Goal: Task Accomplishment & Management: Manage account settings

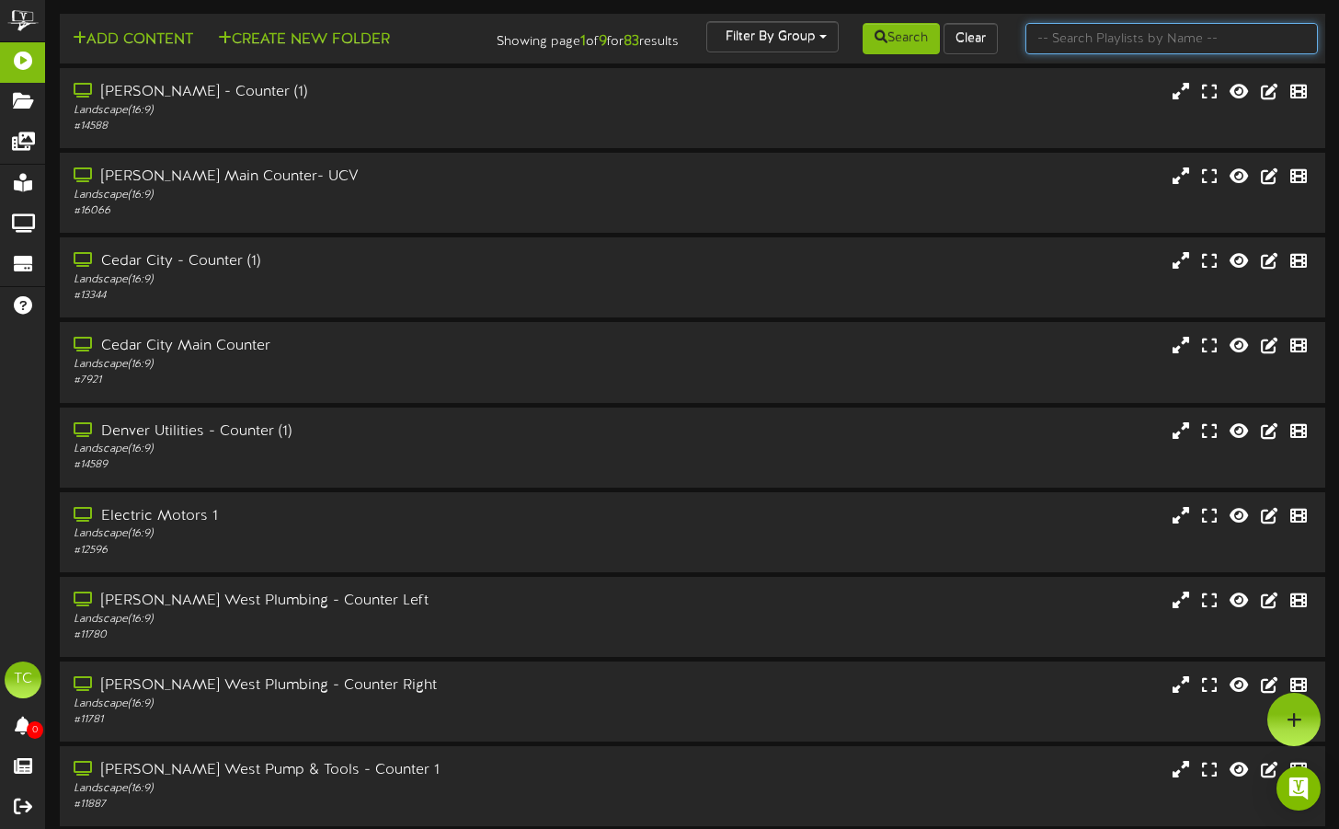
click at [1104, 38] on input "text" at bounding box center [1172, 38] width 292 height 31
type input "[US_STATE]"
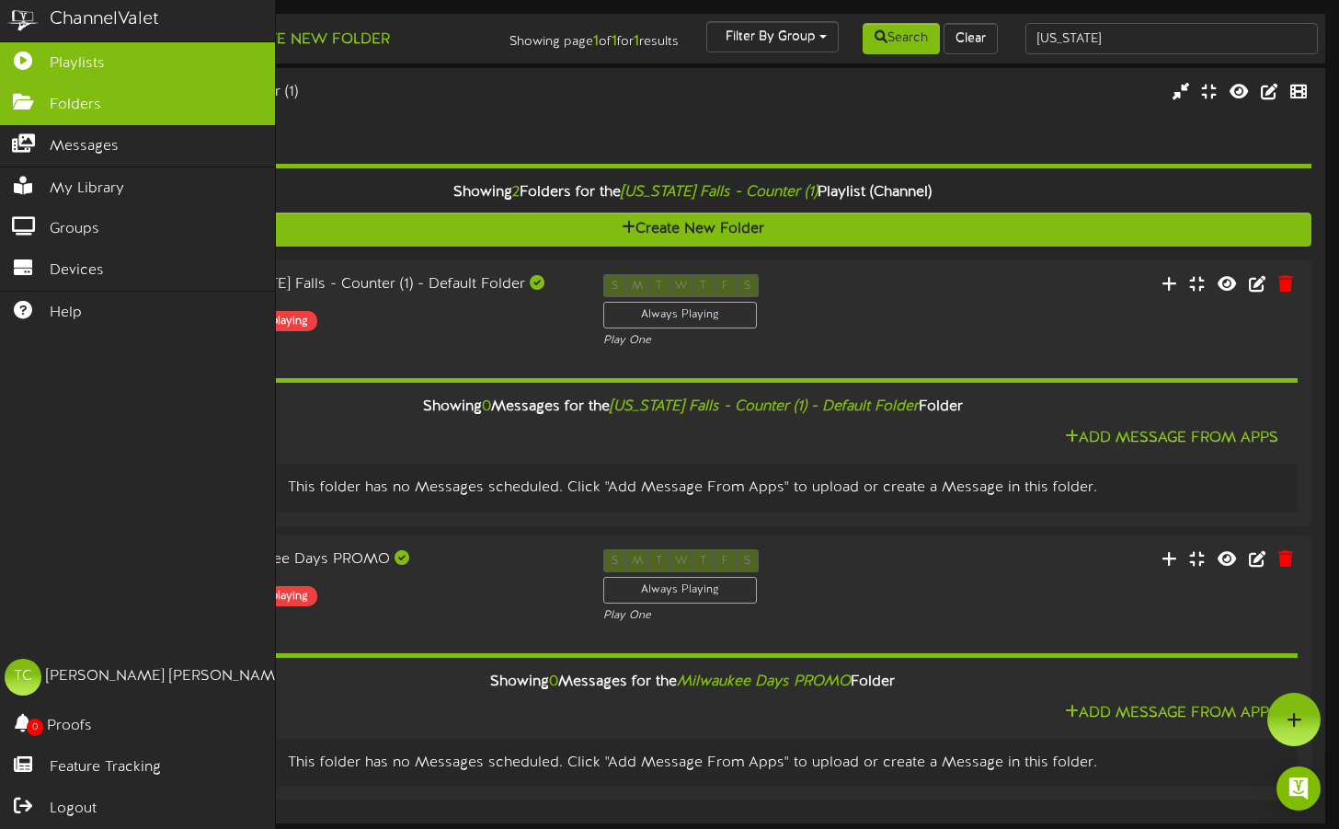
click at [31, 97] on icon at bounding box center [23, 100] width 46 height 14
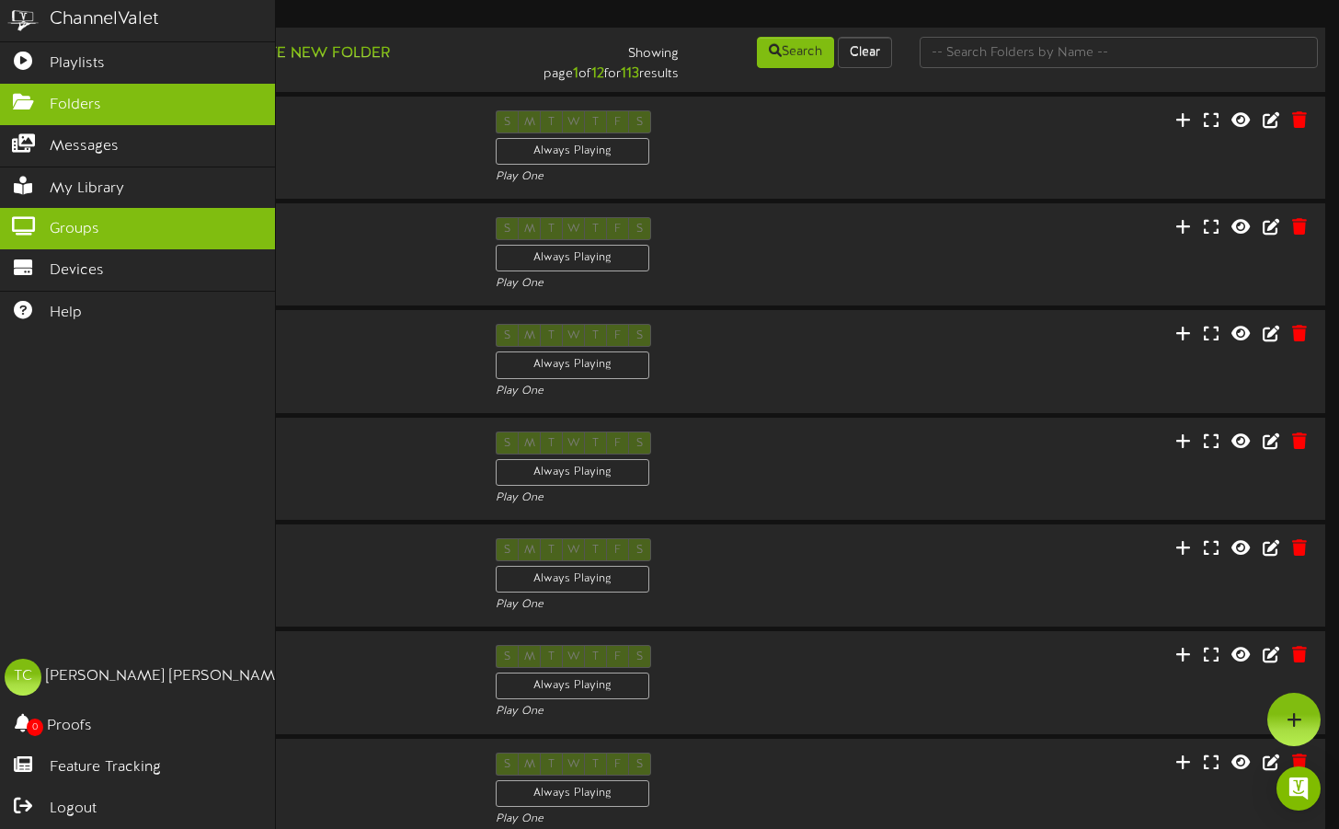
click at [35, 229] on link "Groups" at bounding box center [137, 228] width 275 height 41
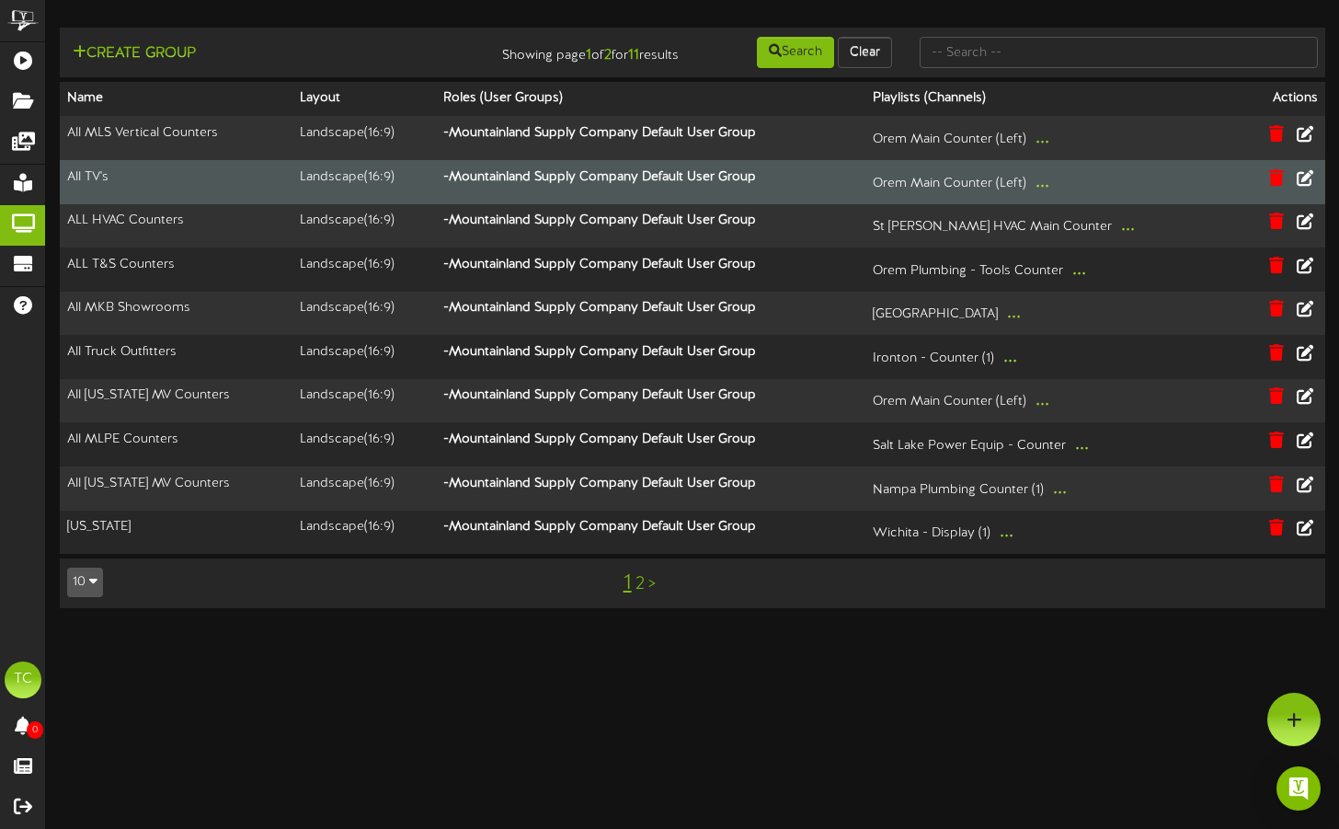
click at [1055, 197] on button "..." at bounding box center [1042, 182] width 25 height 29
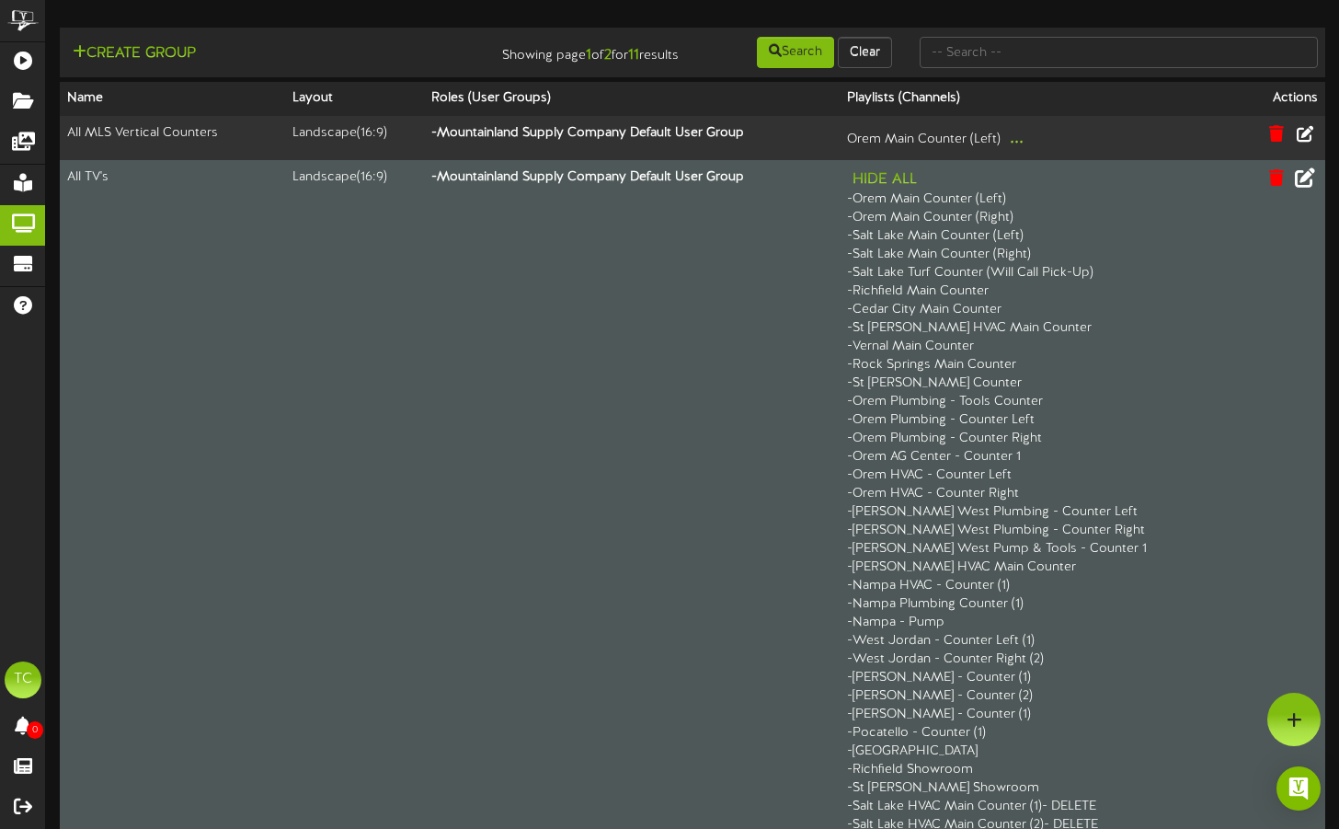
click at [1308, 187] on icon at bounding box center [1305, 176] width 20 height 20
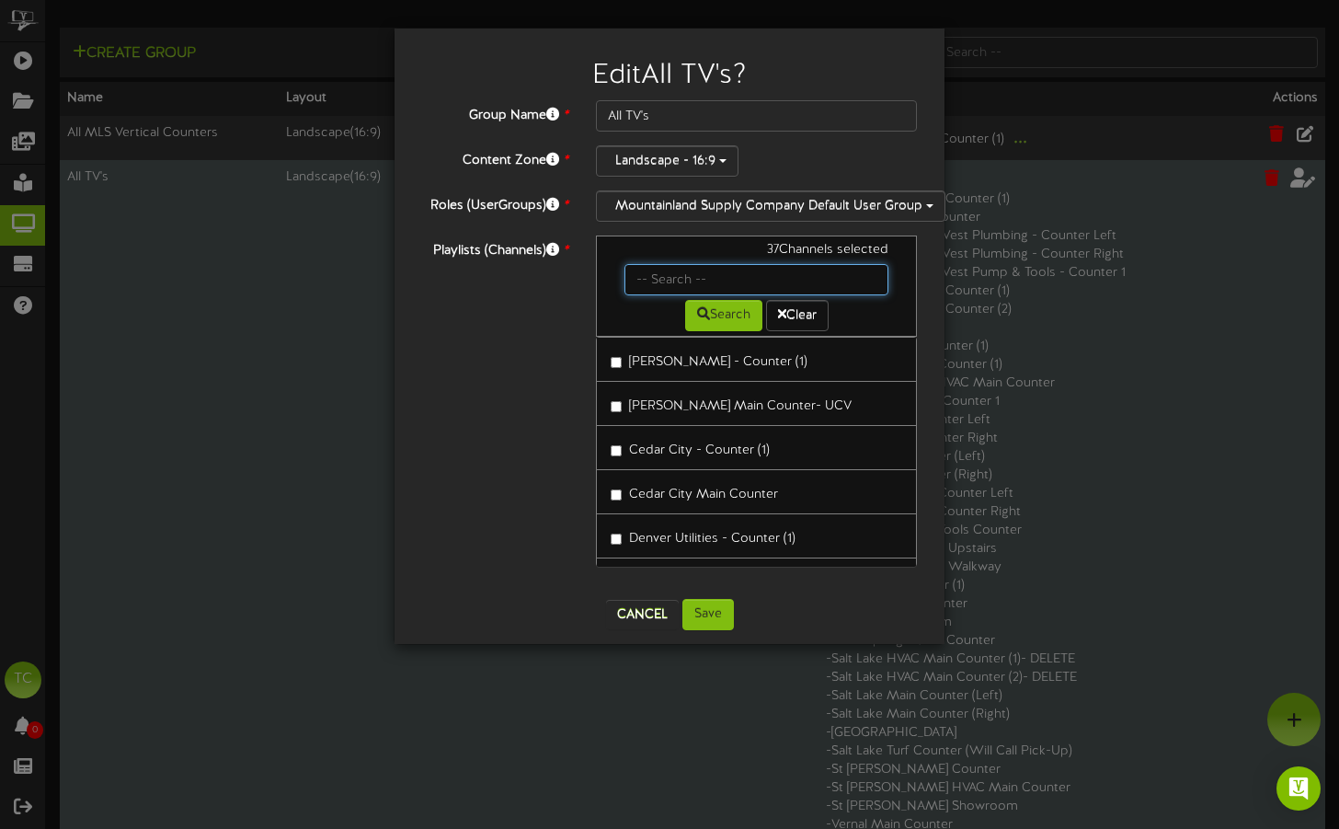
click at [667, 295] on input "text" at bounding box center [757, 279] width 264 height 31
type input "[US_STATE]"
click at [716, 319] on button "Search" at bounding box center [723, 315] width 77 height 31
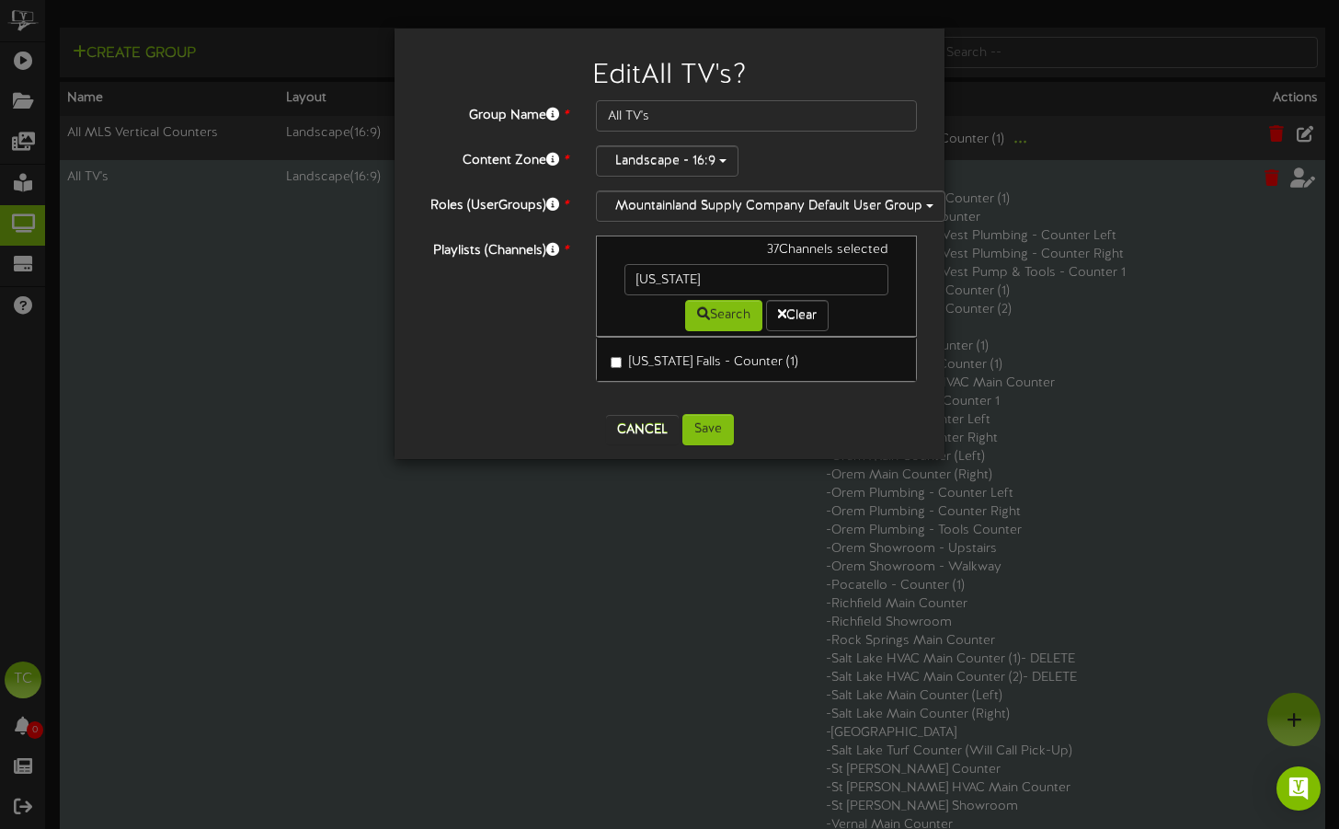
click at [613, 372] on label "[US_STATE] Falls - Counter (1)" at bounding box center [705, 359] width 188 height 25
click at [702, 442] on button "Save" at bounding box center [708, 429] width 52 height 31
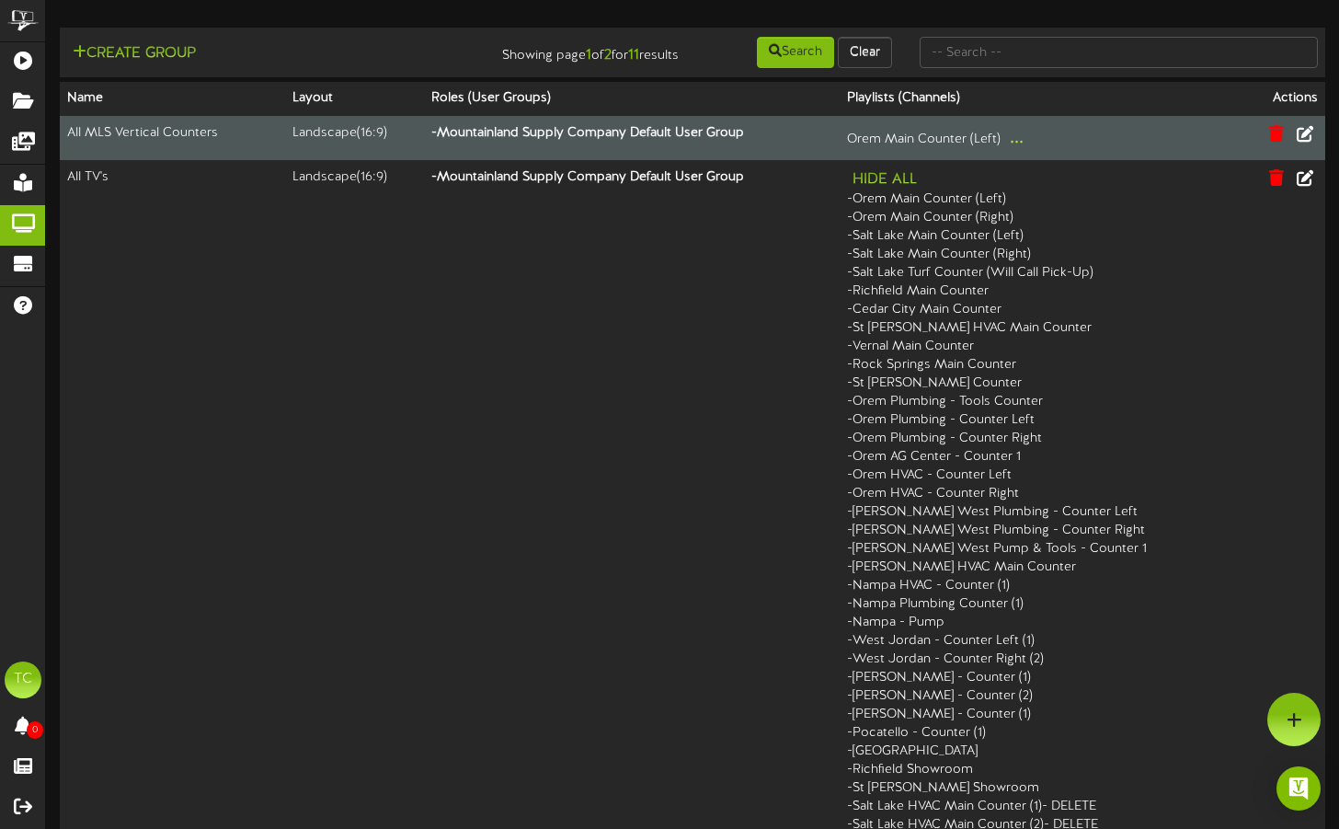
click at [1029, 153] on button "..." at bounding box center [1016, 138] width 25 height 29
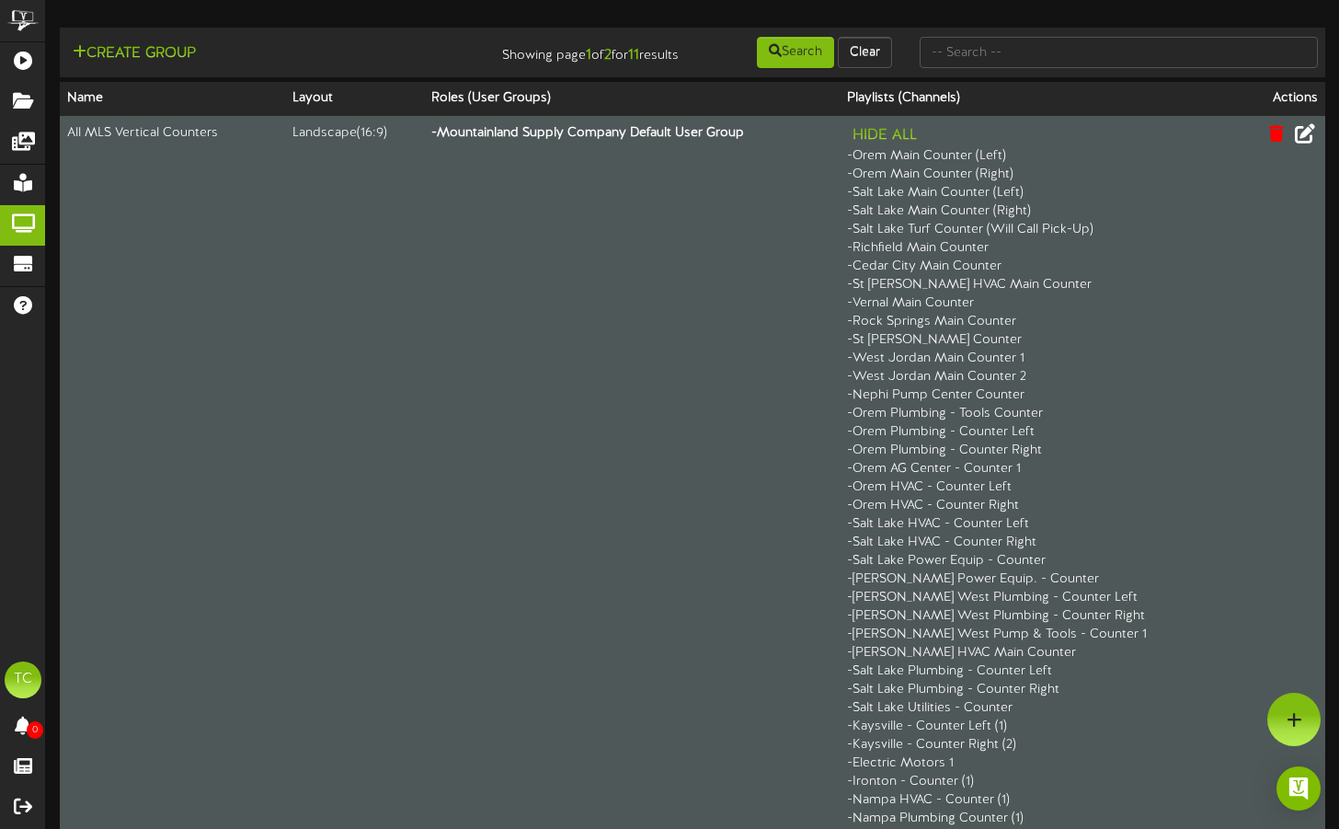
click at [1304, 143] on icon at bounding box center [1305, 133] width 20 height 20
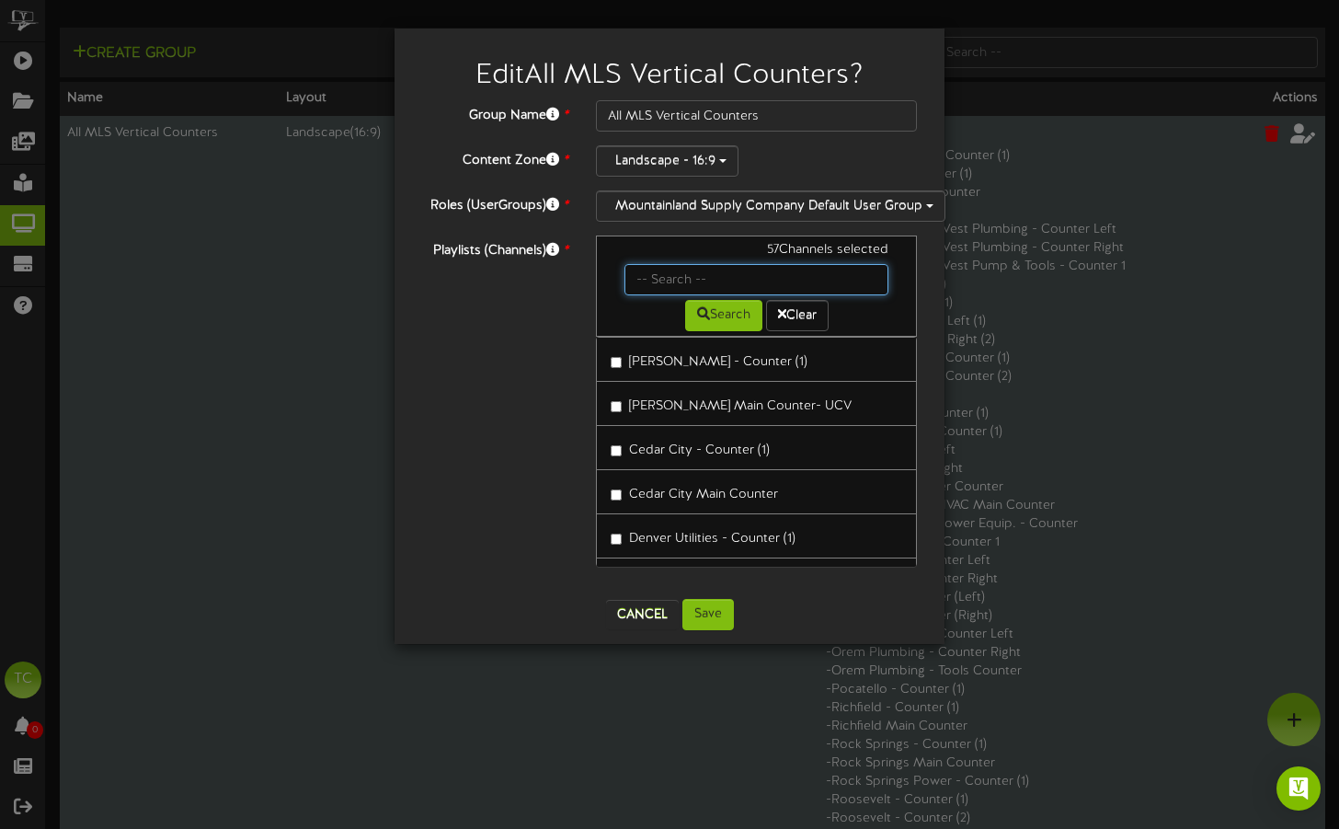
click at [660, 289] on input "text" at bounding box center [757, 279] width 264 height 31
type input "[US_STATE]"
click at [699, 320] on icon at bounding box center [703, 313] width 13 height 13
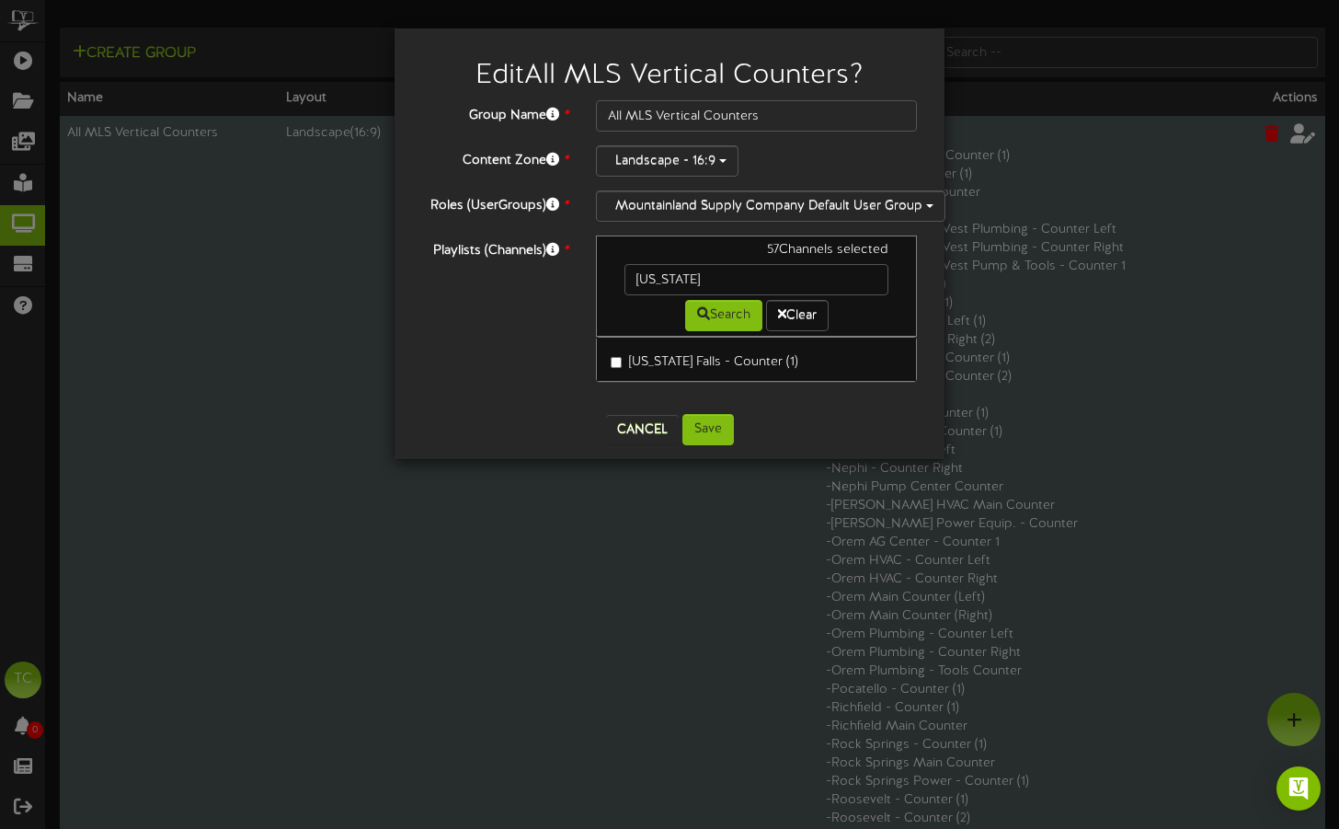
click at [623, 372] on label "[US_STATE] Falls - Counter (1)" at bounding box center [705, 359] width 188 height 25
click at [716, 442] on button "Save" at bounding box center [708, 429] width 52 height 31
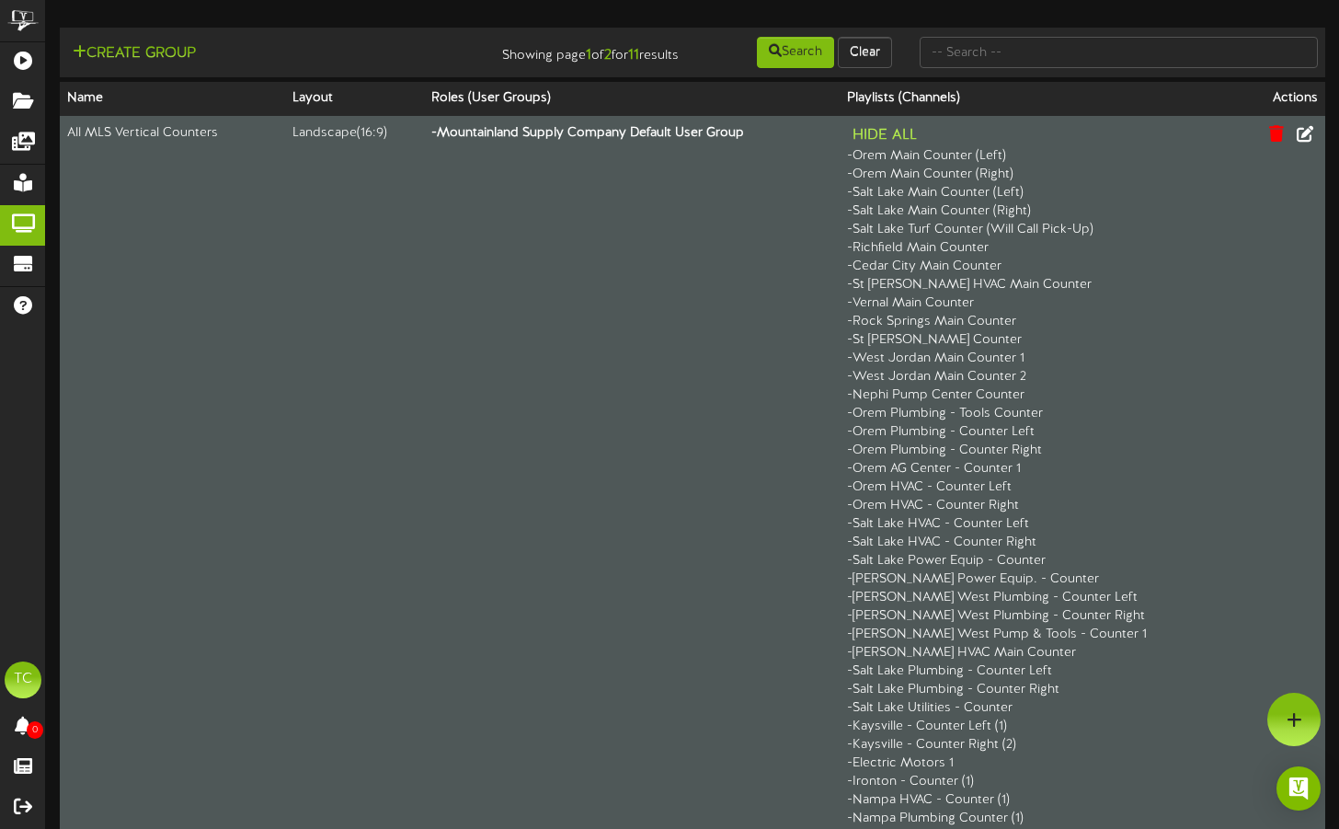
click at [923, 147] on button "Hide All" at bounding box center [884, 135] width 75 height 23
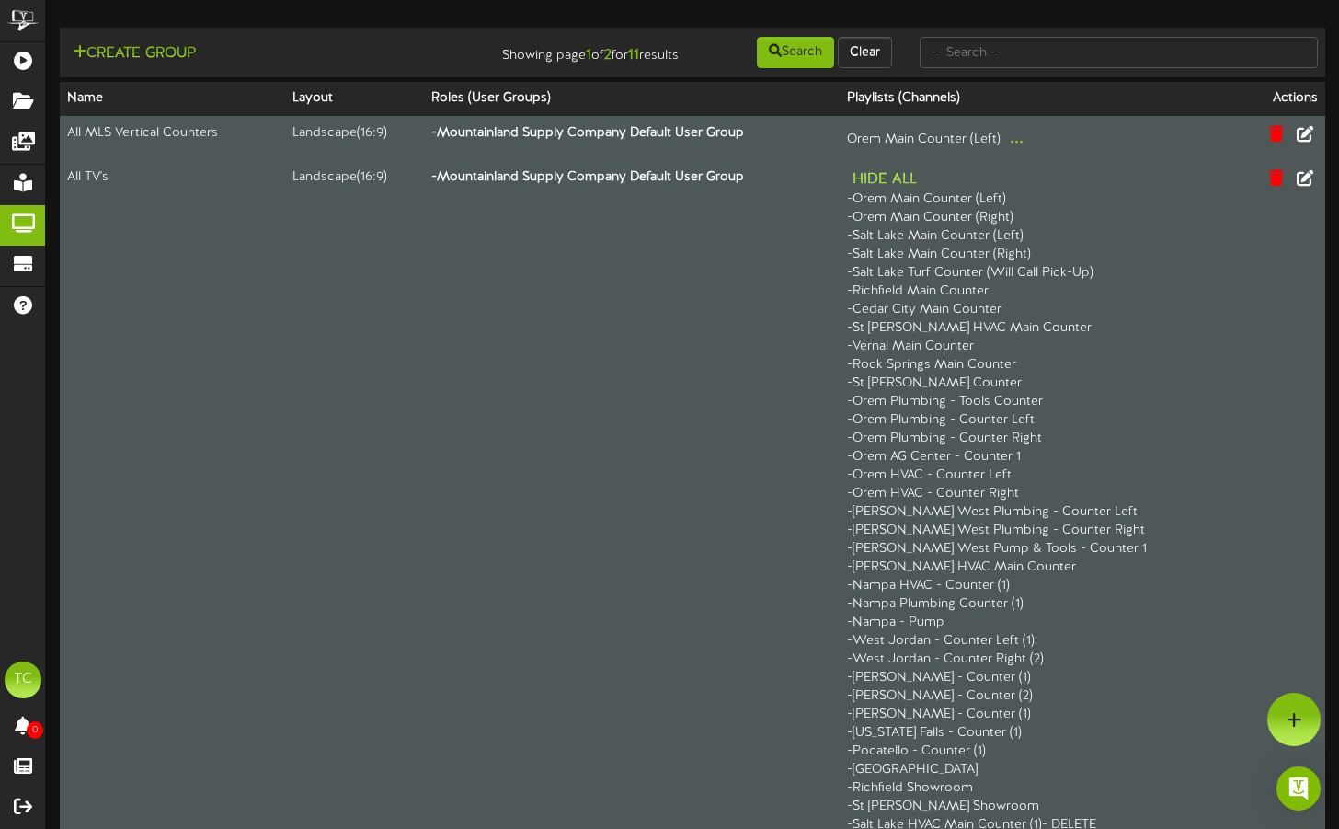
click at [922, 189] on button "Hide All" at bounding box center [884, 179] width 75 height 23
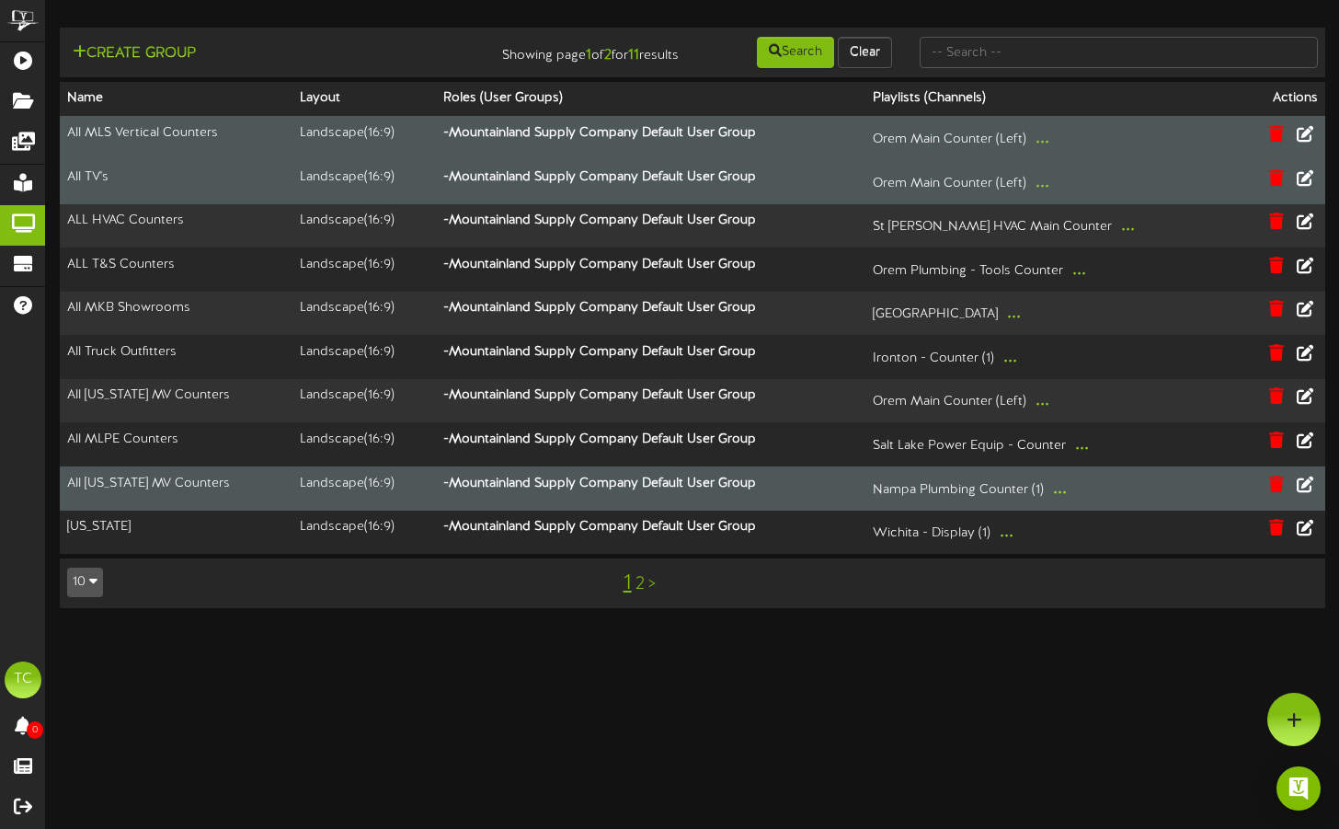
click at [1072, 503] on button "..." at bounding box center [1060, 489] width 25 height 29
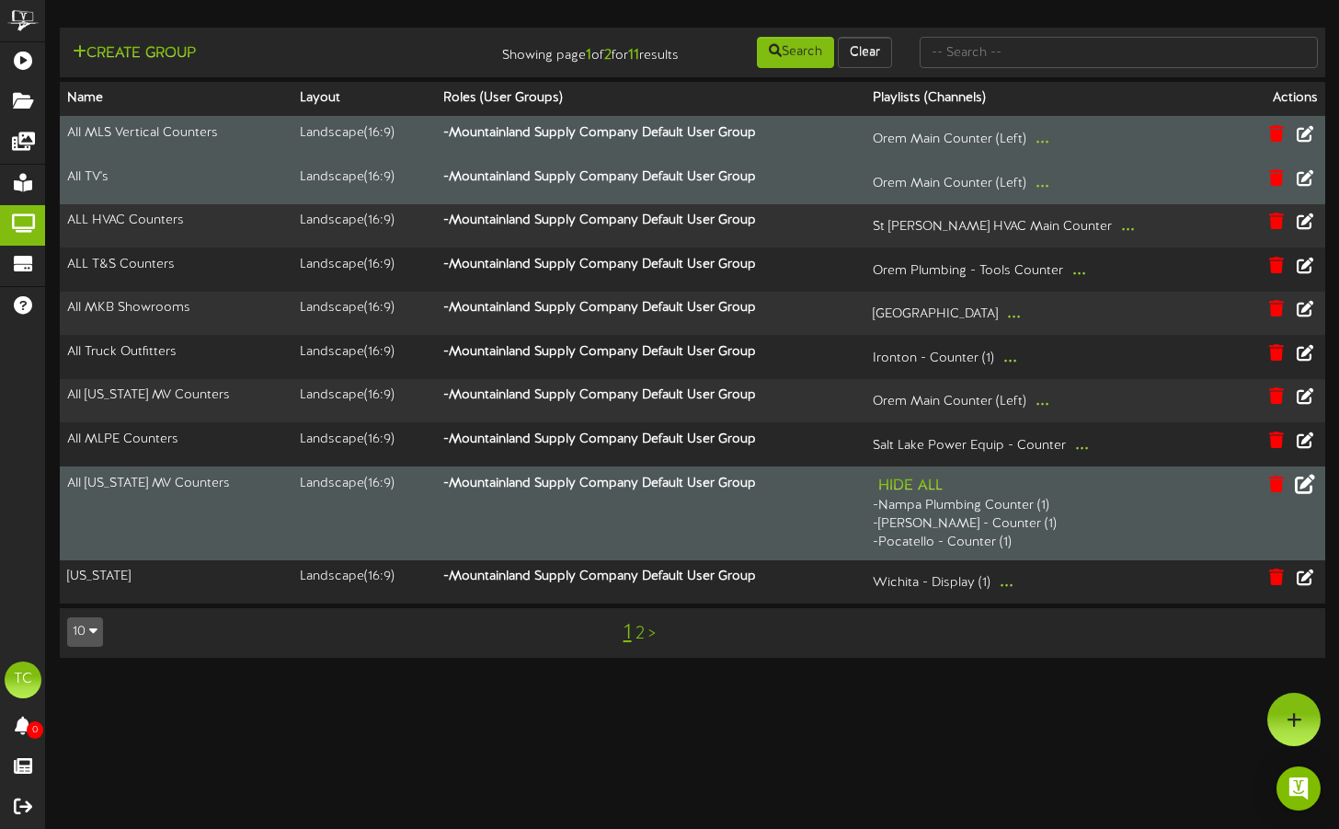
click at [1314, 493] on icon at bounding box center [1305, 483] width 20 height 20
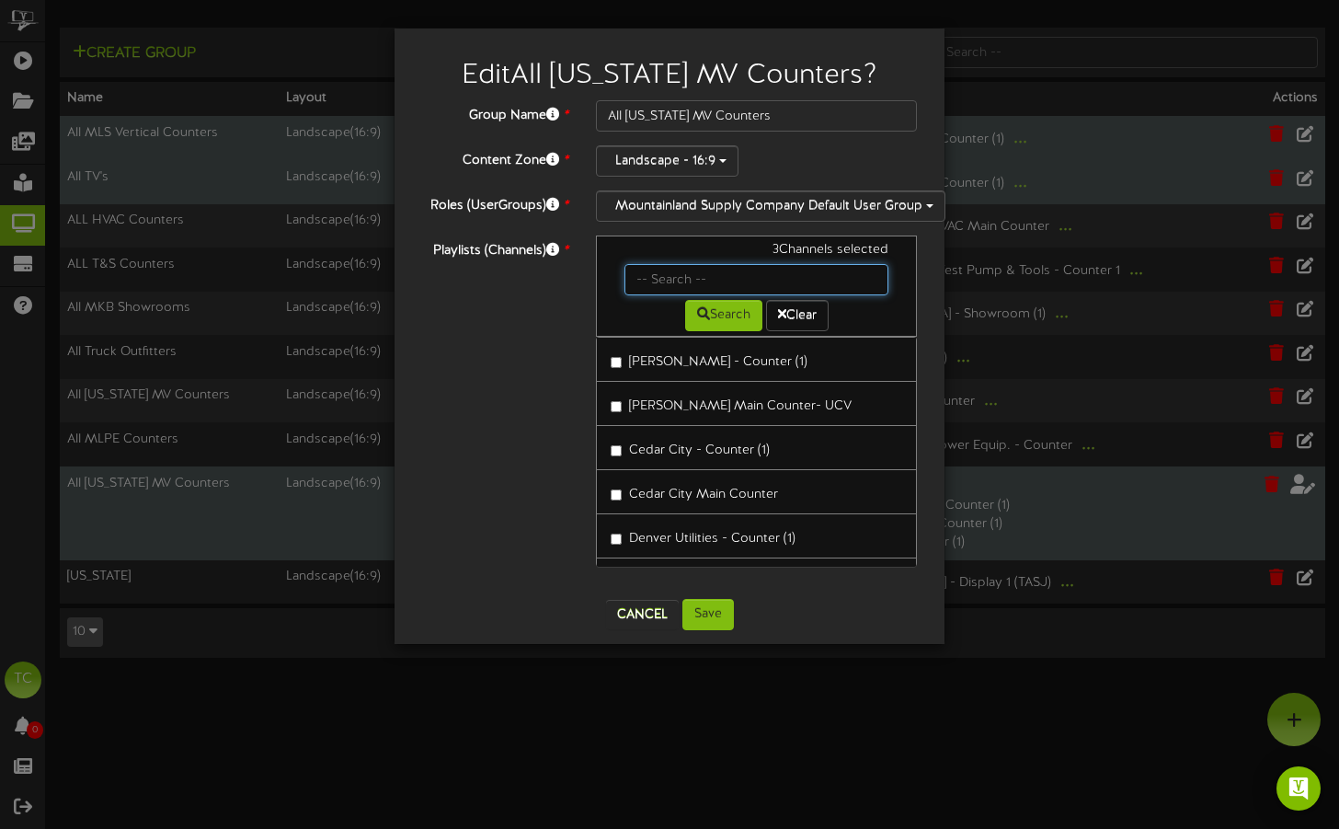
click at [672, 281] on input "text" at bounding box center [757, 279] width 264 height 31
type input "[US_STATE]"
click at [715, 328] on button "Search" at bounding box center [723, 315] width 77 height 31
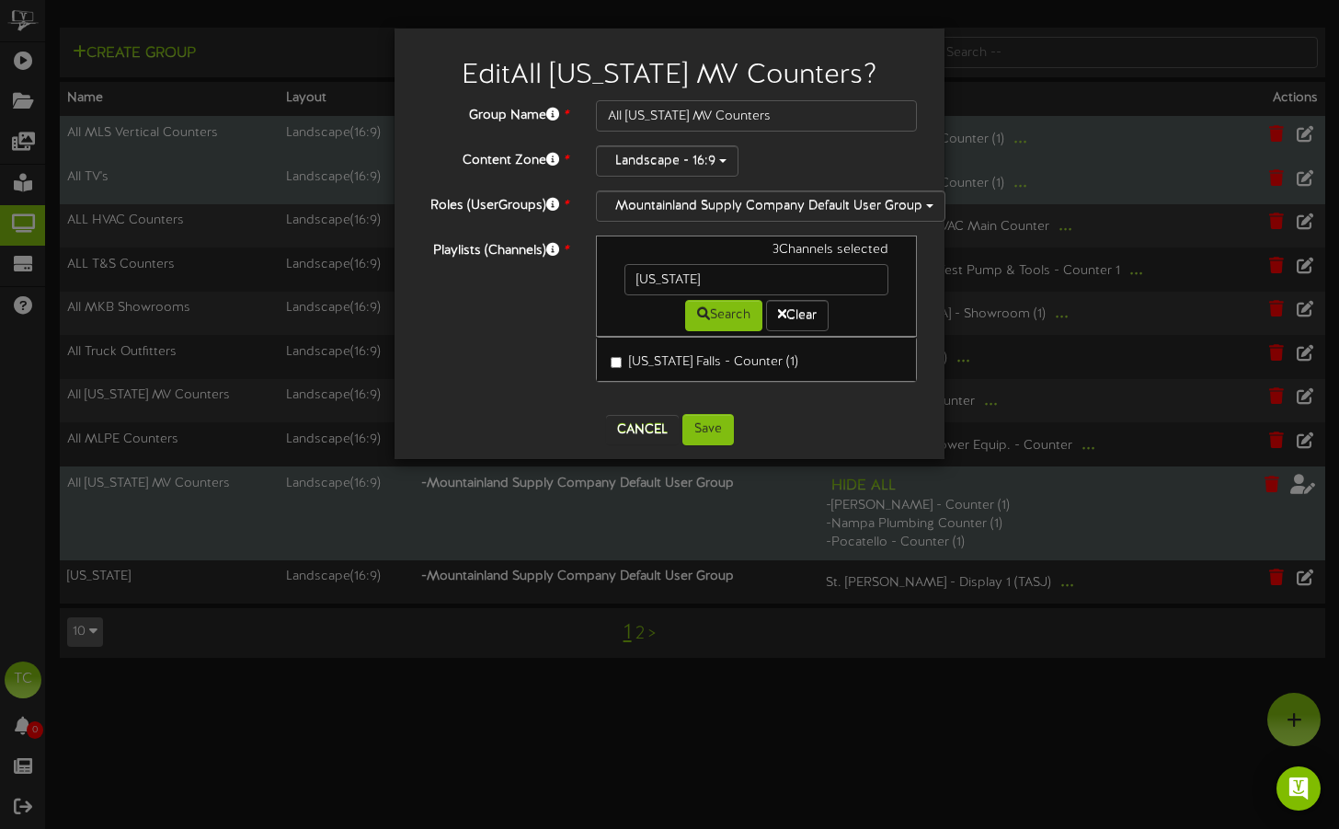
click at [614, 372] on label "[US_STATE] Falls - Counter (1)" at bounding box center [705, 359] width 188 height 25
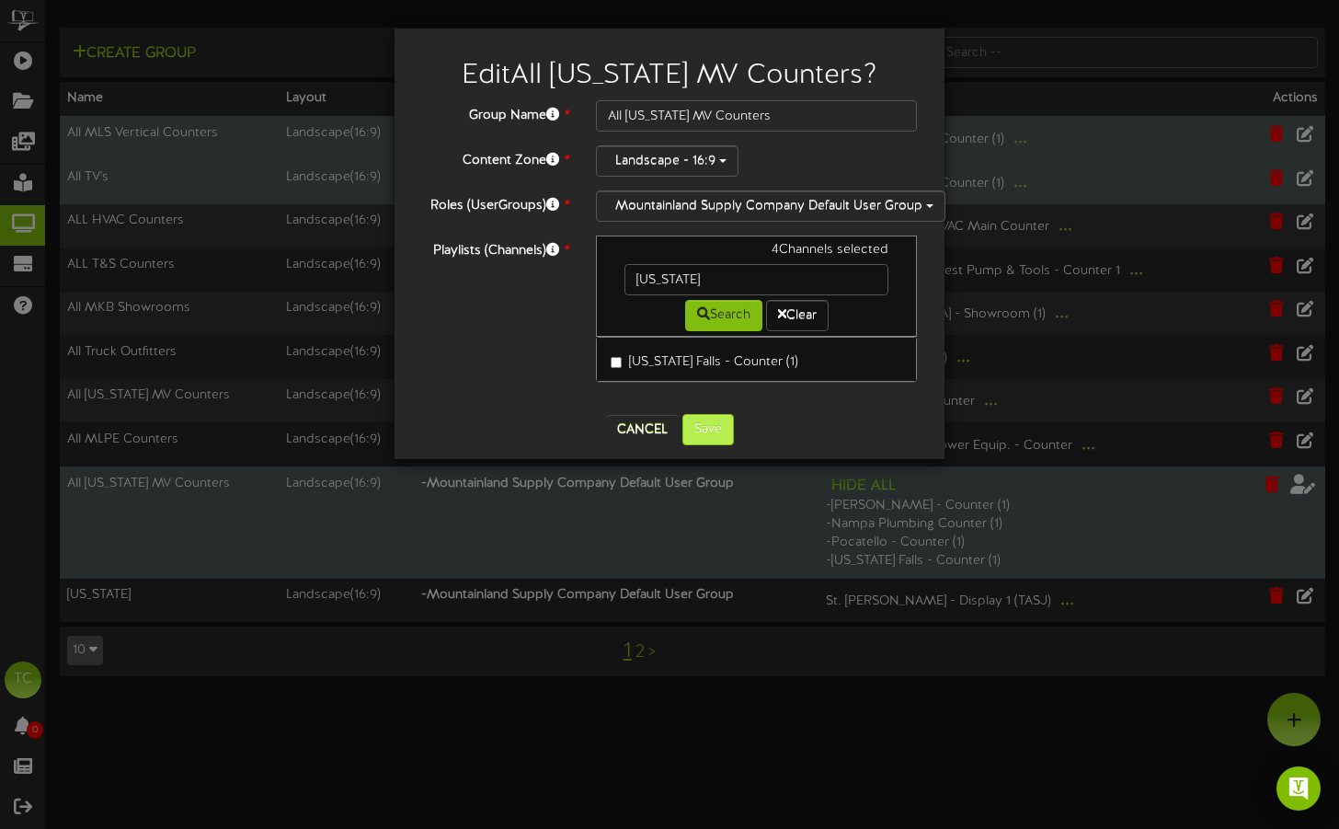
click at [723, 442] on button "Save" at bounding box center [708, 429] width 52 height 31
